Goal: Task Accomplishment & Management: Use online tool/utility

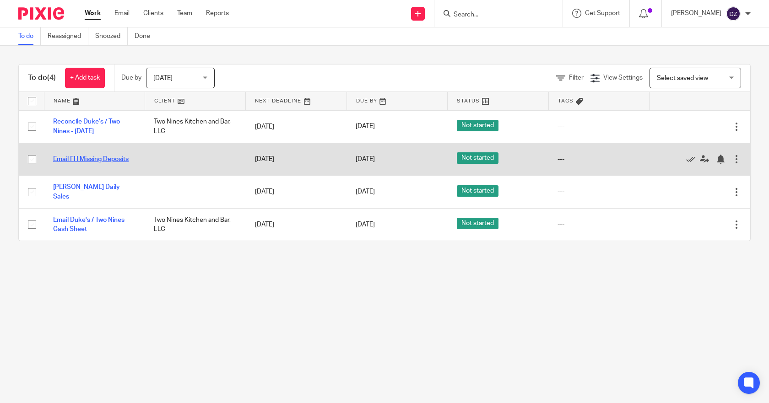
click at [118, 161] on link "Email FH Missing Deposits" at bounding box center [91, 159] width 76 height 6
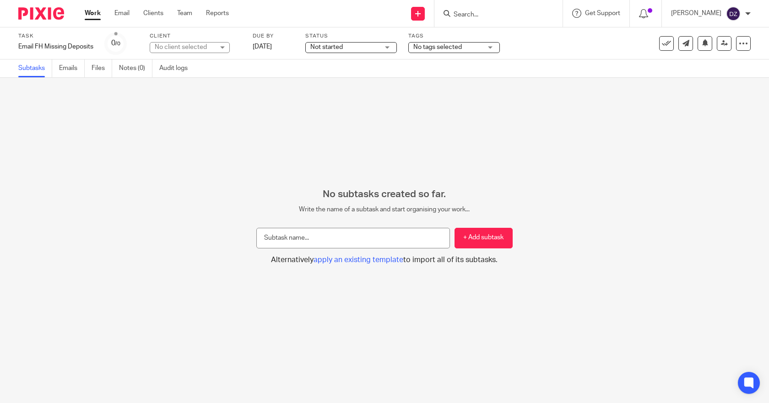
click at [93, 11] on link "Work" at bounding box center [93, 13] width 16 height 9
